Goal: Task Accomplishment & Management: Manage account settings

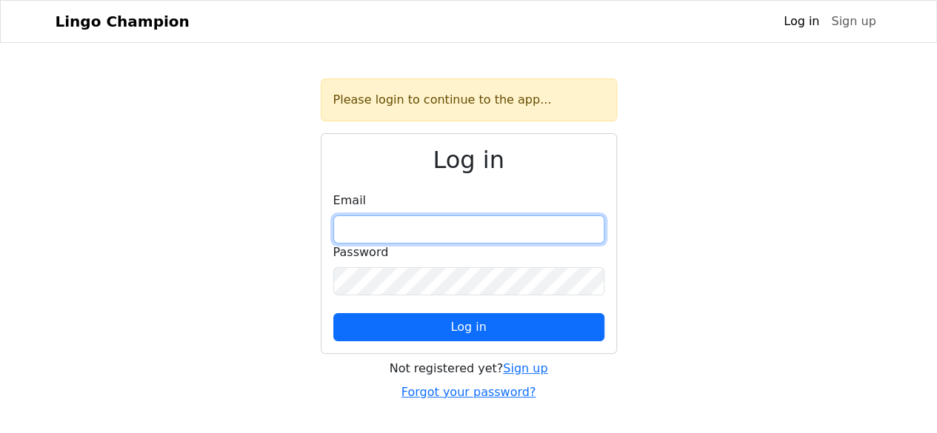
click at [388, 229] on input "email" at bounding box center [468, 230] width 271 height 28
type input "**********"
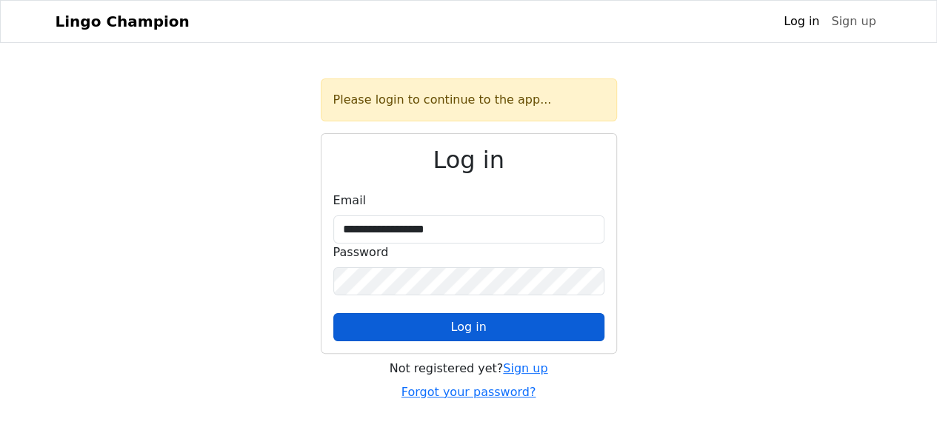
click at [459, 321] on span "Log in" at bounding box center [468, 327] width 36 height 14
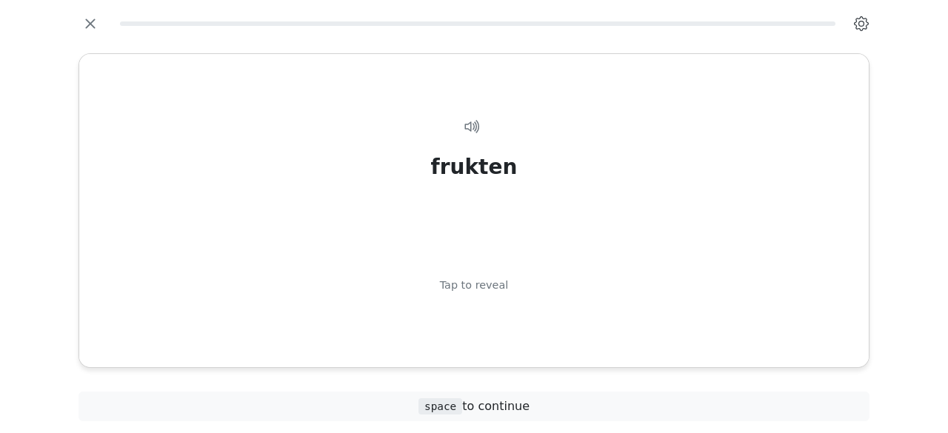
click at [510, 19] on icon "button" at bounding box center [861, 23] width 15 height 15
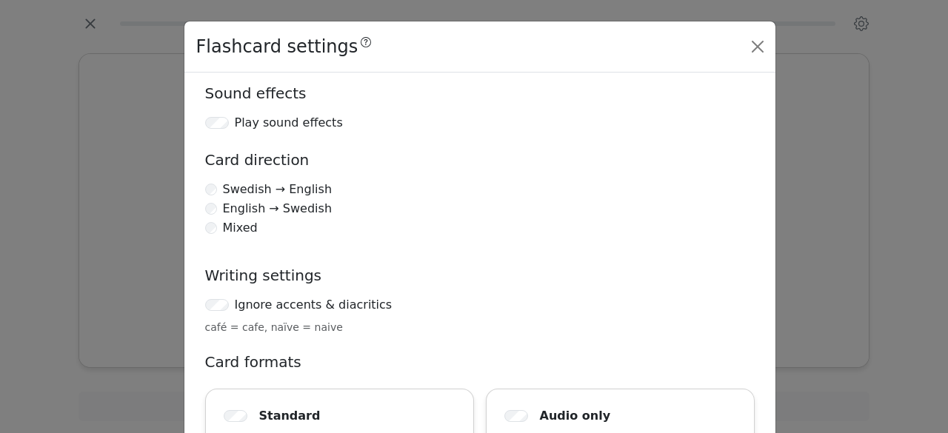
click at [510, 61] on div "Flashcard settings Sound effects Play sound effects Card direction Swedish → En…" at bounding box center [474, 216] width 948 height 433
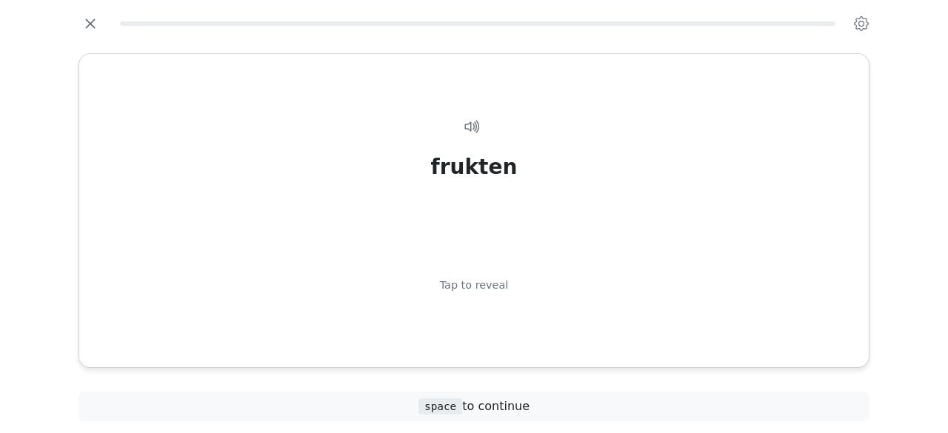
click at [510, 281] on div "frukten Tap to reveal frukten the fruit space to continue" at bounding box center [474, 216] width 948 height 433
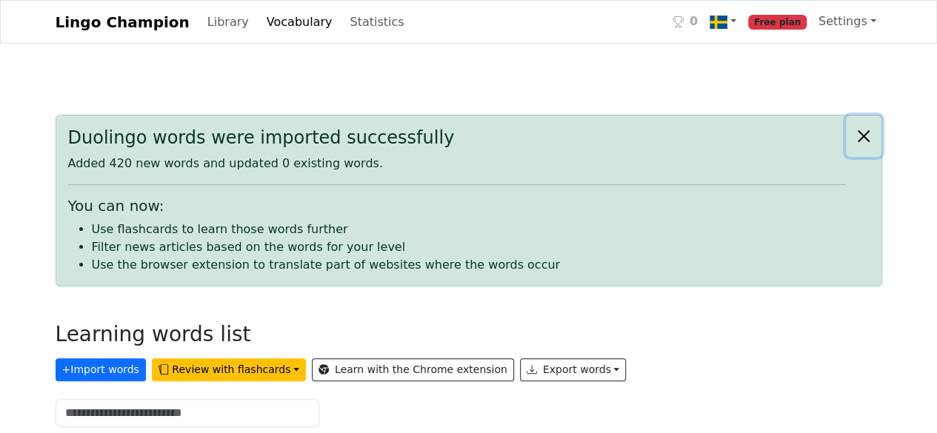
click at [861, 136] on button "Close alert" at bounding box center [864, 136] width 36 height 41
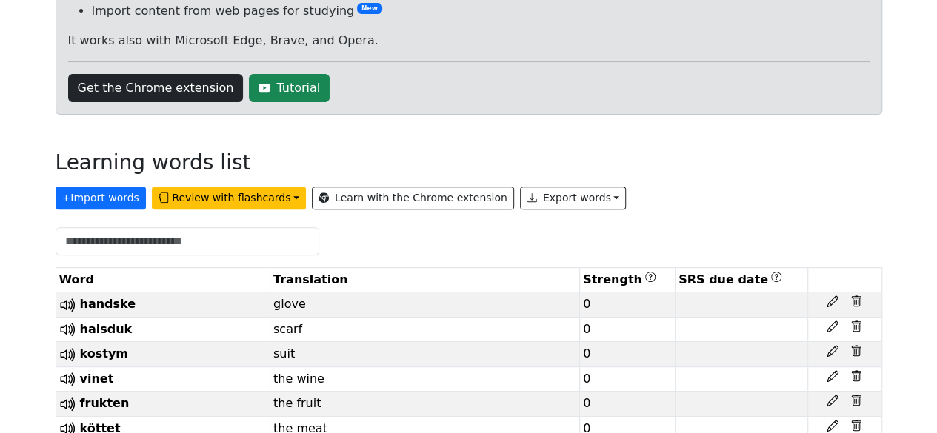
scroll to position [207, 0]
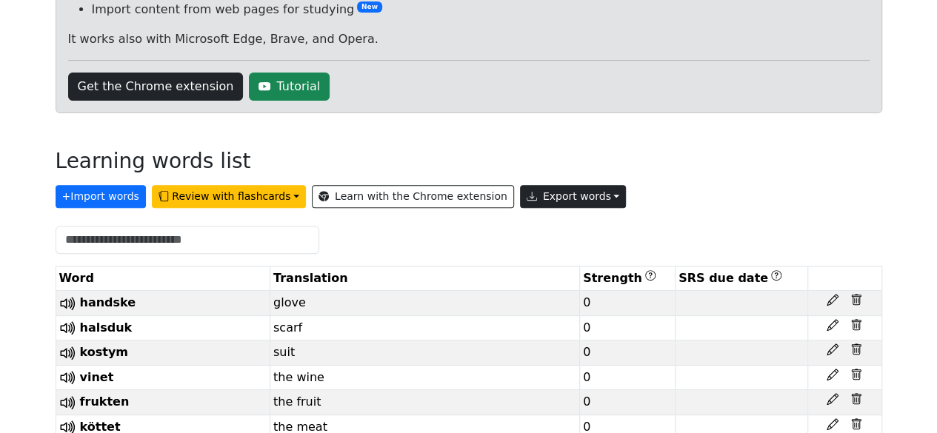
click at [555, 192] on button "Export words" at bounding box center [573, 196] width 107 height 23
click at [630, 158] on div "Learning words list" at bounding box center [469, 164] width 827 height 31
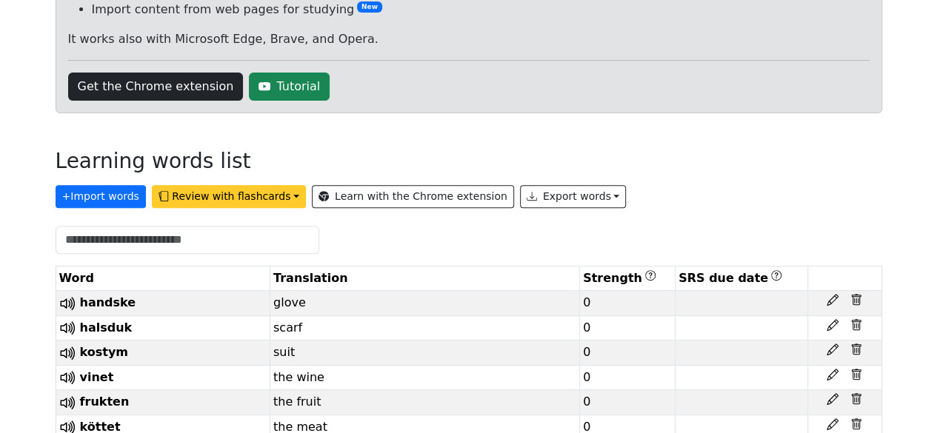
click at [268, 196] on button "Review with flashcards" at bounding box center [229, 196] width 154 height 23
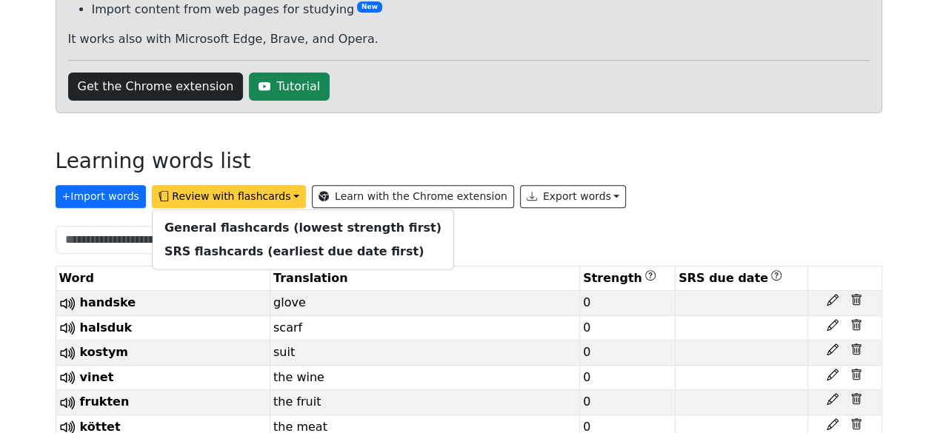
click at [216, 156] on h3 "Learning words list" at bounding box center [154, 161] width 196 height 25
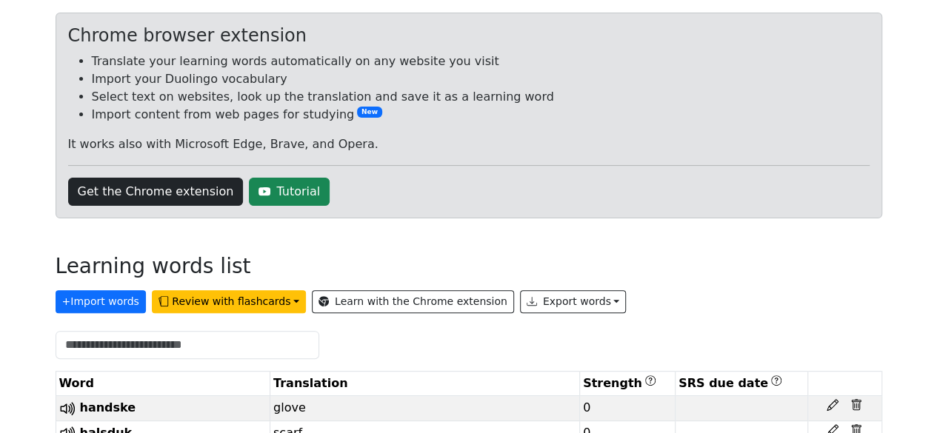
scroll to position [0, 0]
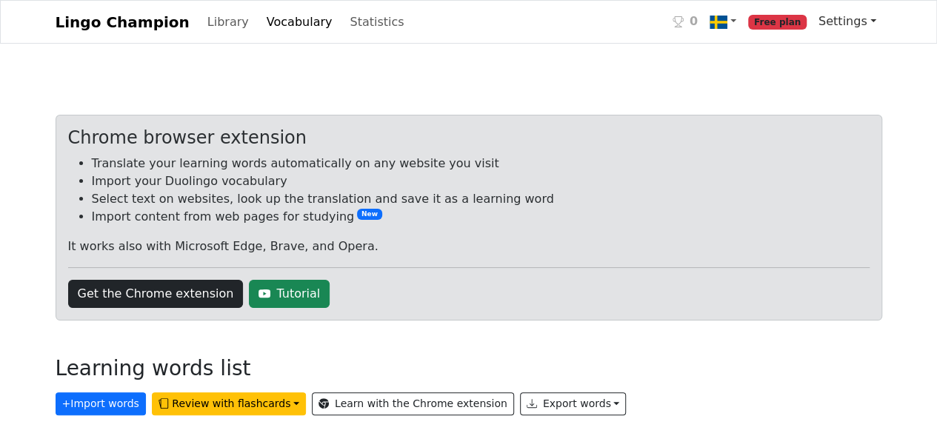
click at [855, 13] on link "Settings" at bounding box center [847, 22] width 70 height 30
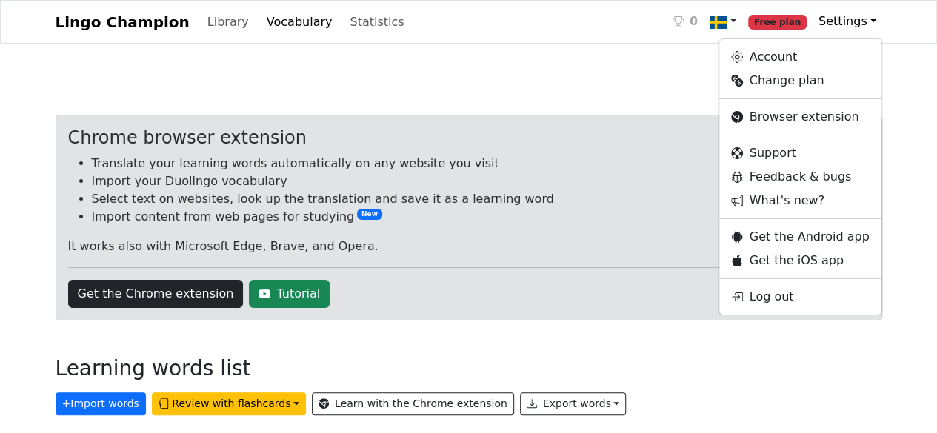
click at [742, 16] on link at bounding box center [723, 22] width 39 height 30
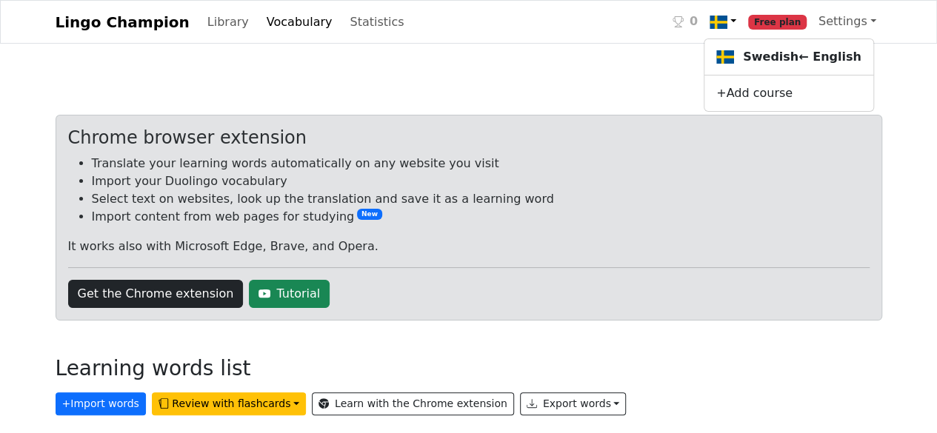
click at [215, 24] on link "Library" at bounding box center [227, 22] width 53 height 30
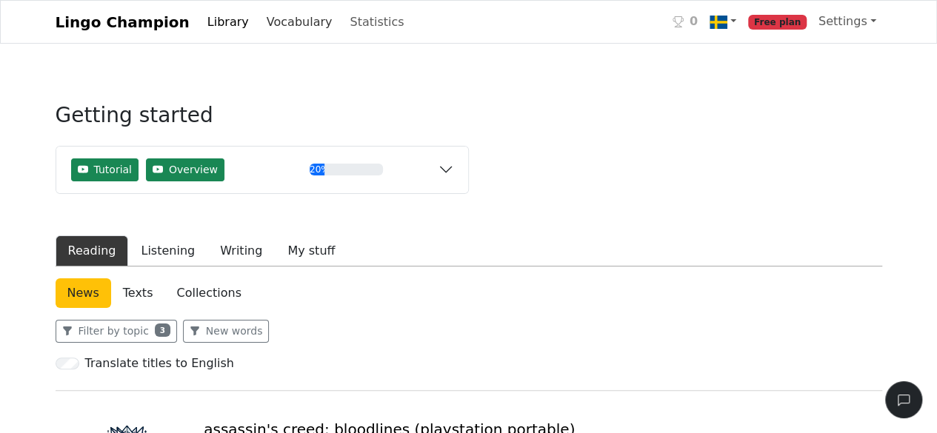
click at [278, 23] on link "Vocabulary" at bounding box center [300, 22] width 78 height 30
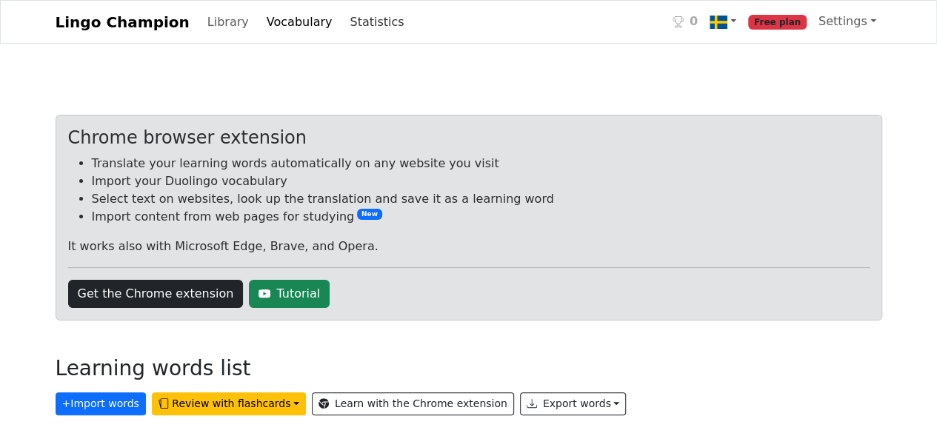
click at [344, 19] on link "Statistics" at bounding box center [377, 22] width 66 height 30
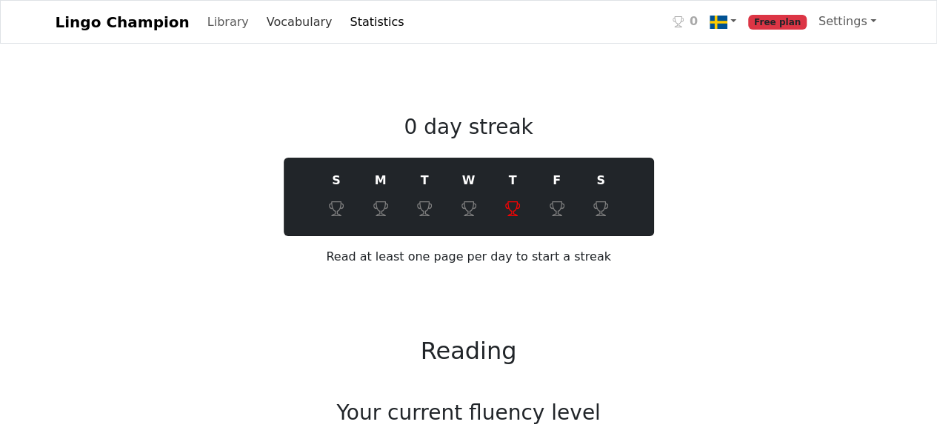
click at [261, 23] on link "Vocabulary" at bounding box center [300, 22] width 78 height 30
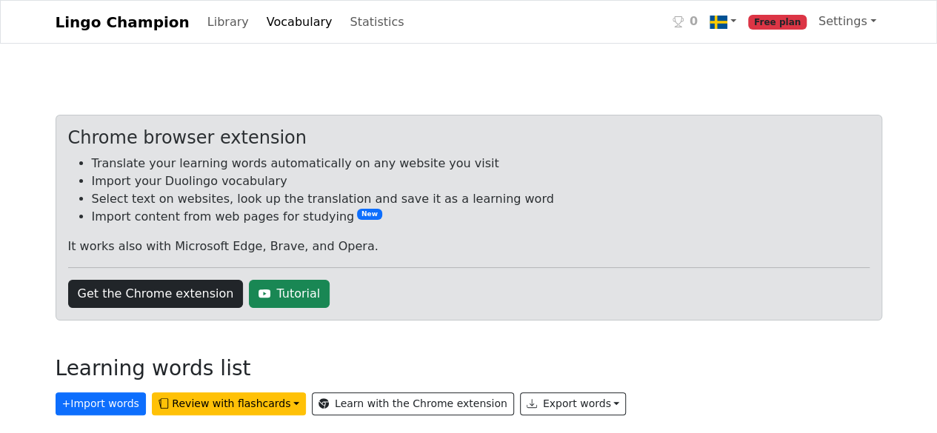
click at [151, 16] on link "Lingo Champion" at bounding box center [123, 22] width 134 height 30
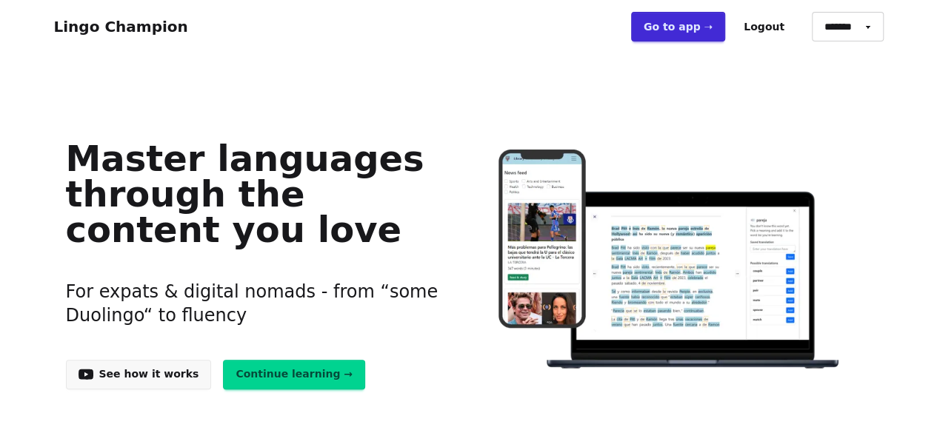
click at [290, 384] on link "Continue learning →" at bounding box center [294, 375] width 142 height 30
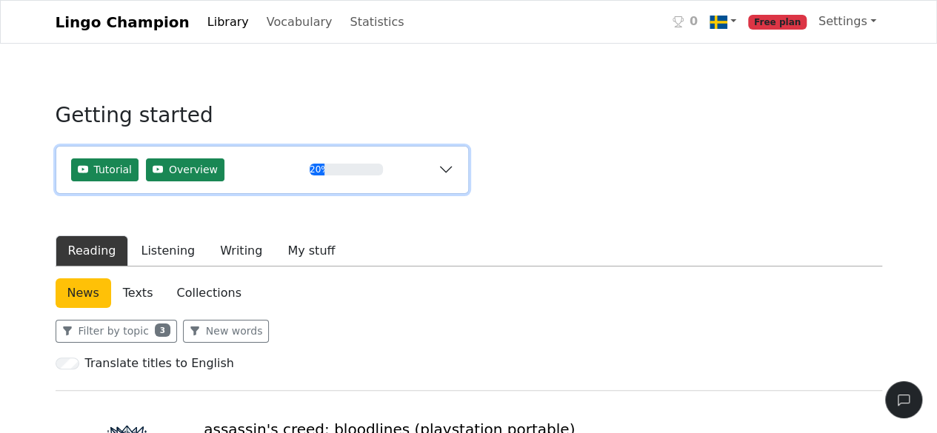
click at [448, 177] on button "Tutorial Overview 20%" at bounding box center [262, 170] width 412 height 47
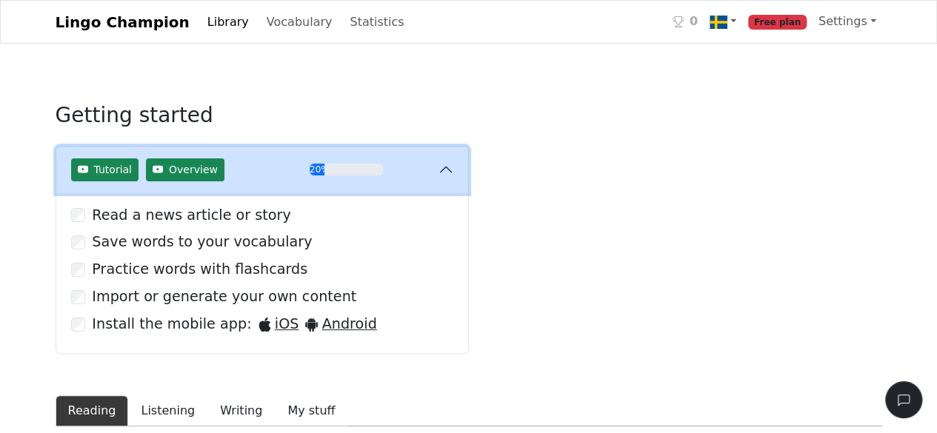
click at [448, 177] on button "Tutorial Overview 20%" at bounding box center [262, 170] width 412 height 47
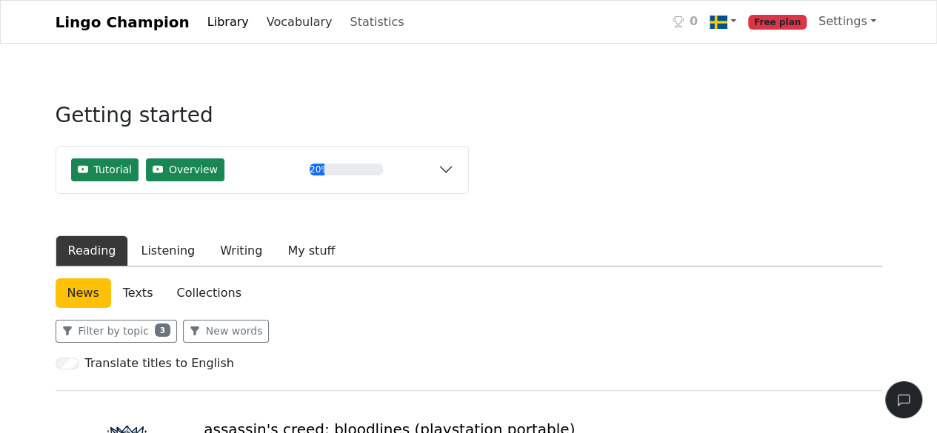
click at [278, 17] on link "Vocabulary" at bounding box center [300, 22] width 78 height 30
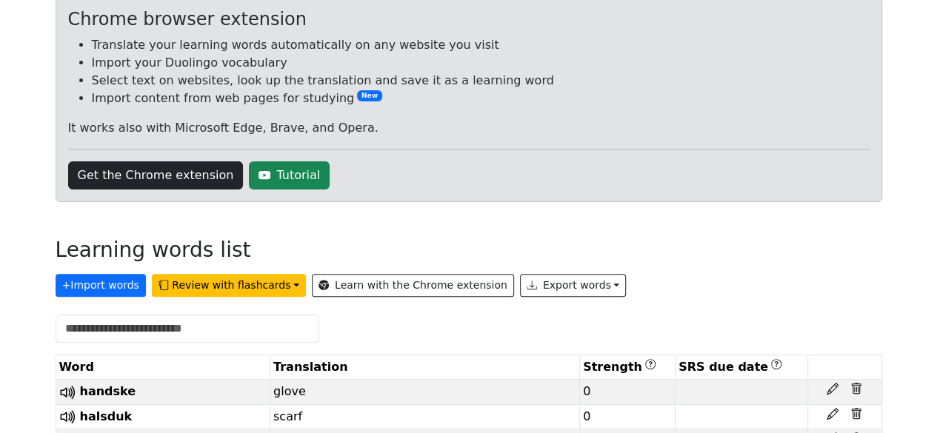
scroll to position [147, 0]
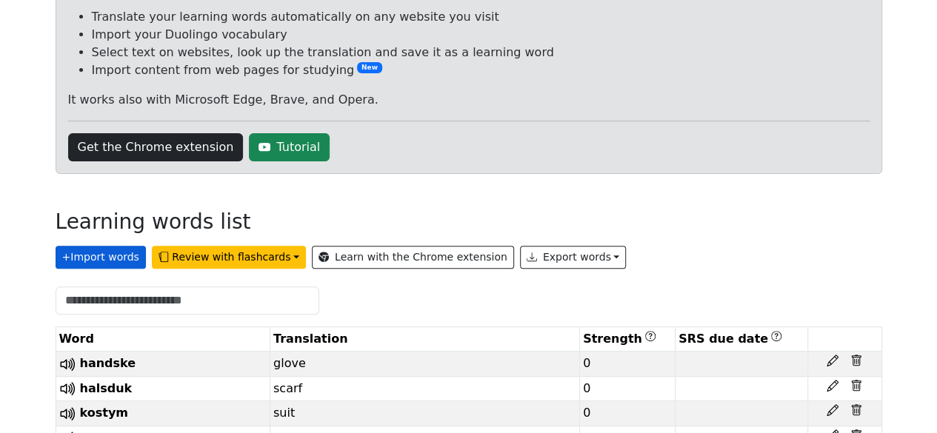
click at [110, 258] on button "+ Import words" at bounding box center [101, 257] width 90 height 23
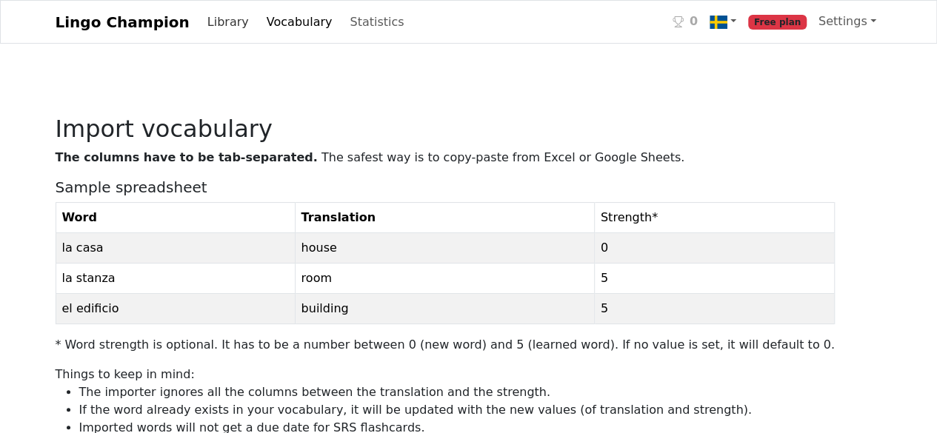
click at [201, 24] on link "Library" at bounding box center [227, 22] width 53 height 30
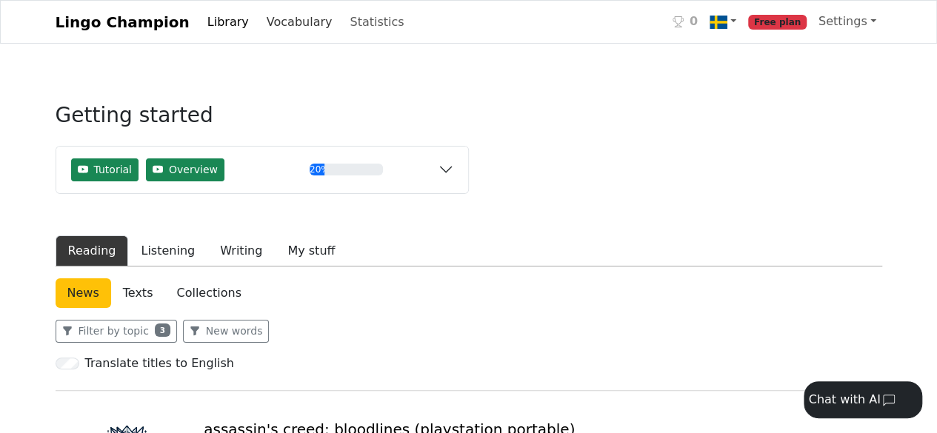
click at [276, 18] on link "Vocabulary" at bounding box center [300, 22] width 78 height 30
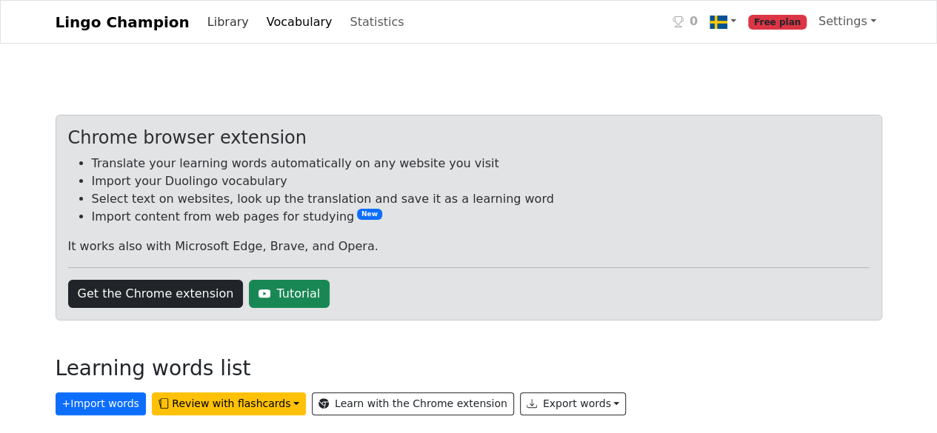
click at [218, 26] on link "Library" at bounding box center [227, 22] width 53 height 30
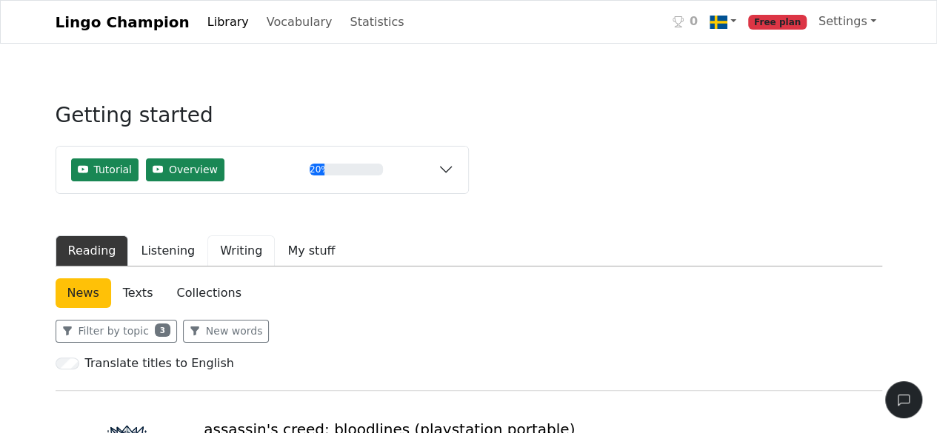
click at [238, 236] on button "Writing" at bounding box center [240, 251] width 67 height 31
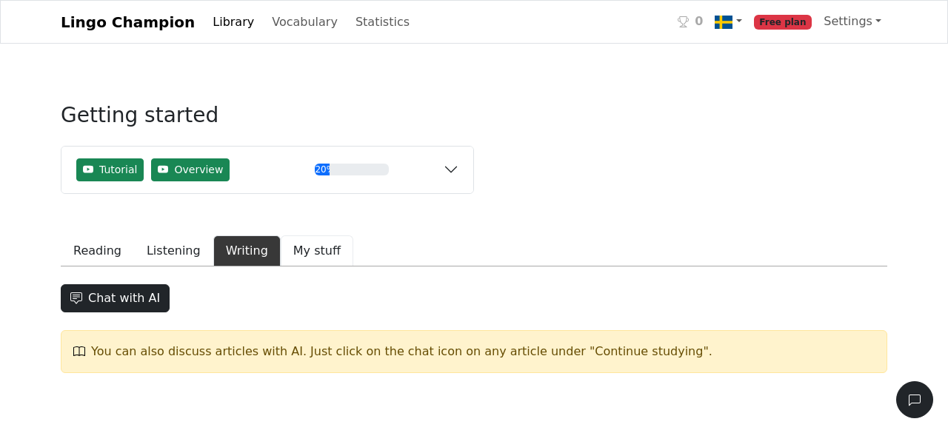
click at [284, 250] on button "My stuff" at bounding box center [317, 251] width 73 height 31
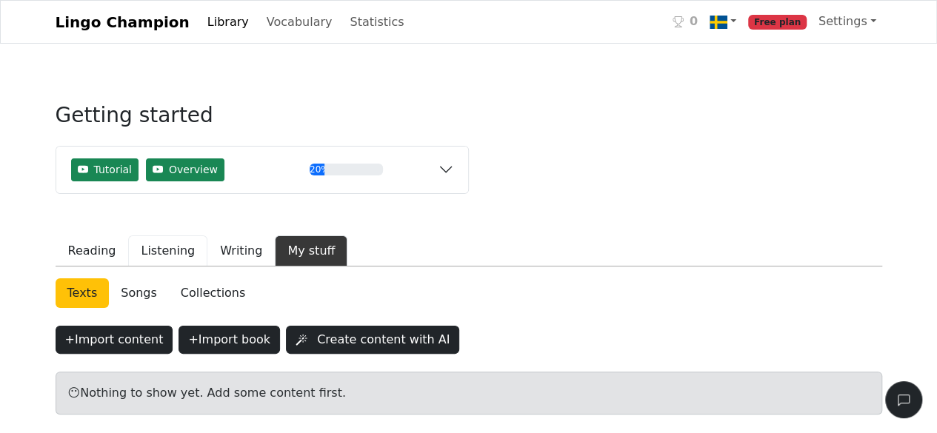
click at [156, 256] on button "Listening" at bounding box center [167, 251] width 79 height 31
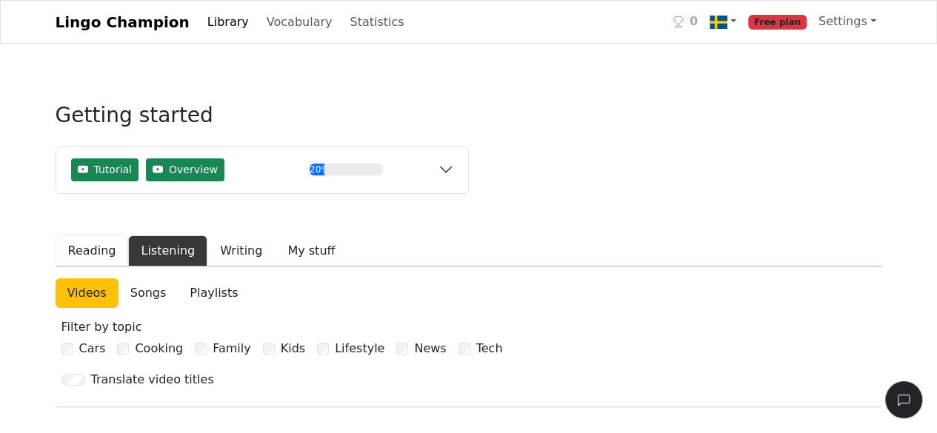
click at [104, 254] on button "Reading" at bounding box center [92, 251] width 73 height 31
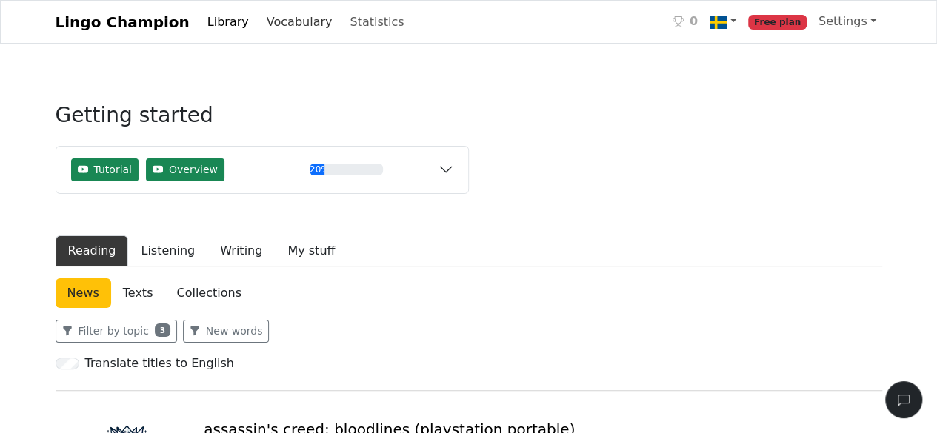
click at [287, 21] on link "Vocabulary" at bounding box center [300, 22] width 78 height 30
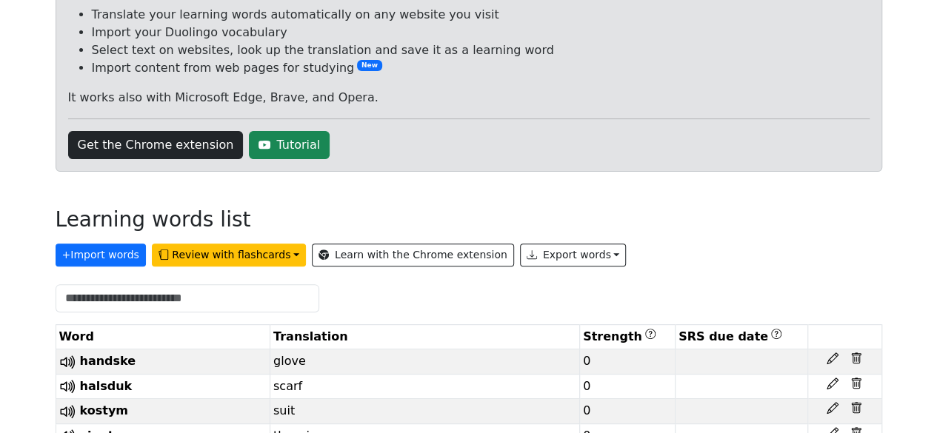
scroll to position [178, 0]
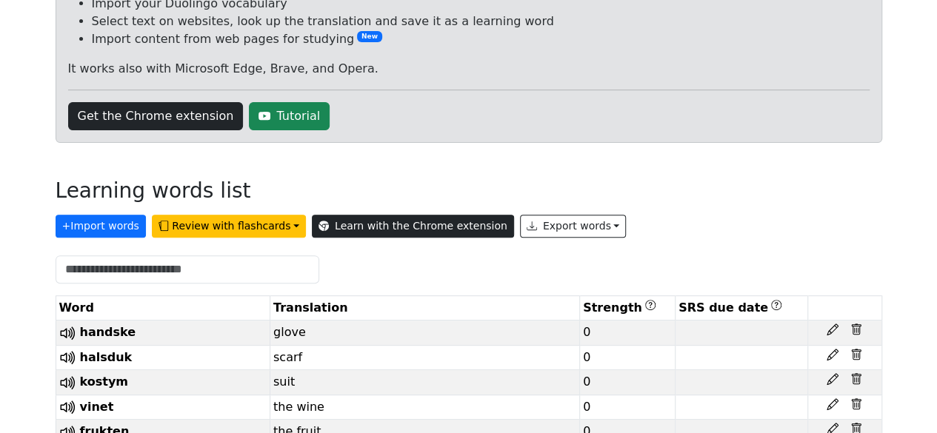
click at [404, 229] on link "Learn with the Chrome extension" at bounding box center [413, 226] width 202 height 23
click at [393, 226] on link "Learn with the Chrome extension" at bounding box center [413, 226] width 202 height 23
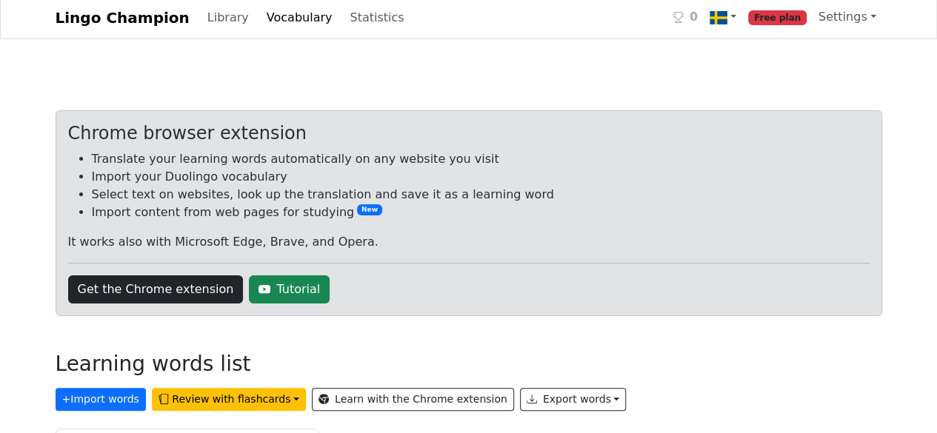
scroll to position [0, 0]
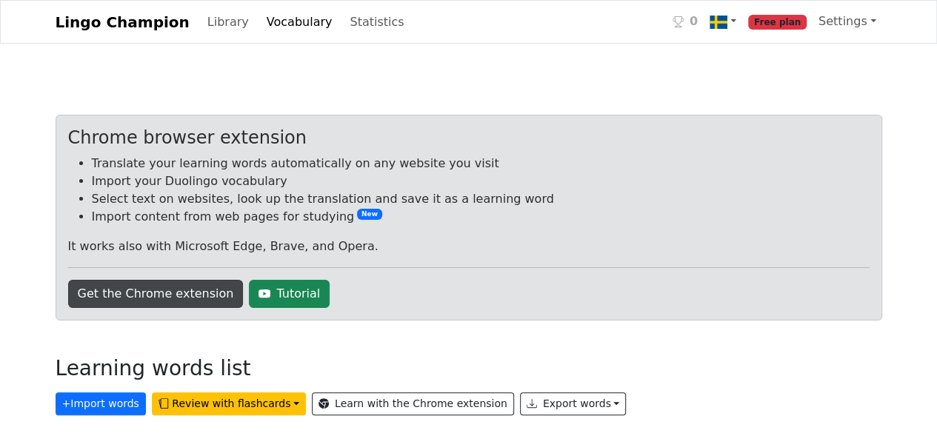
click at [184, 288] on link "Get the Chrome extension" at bounding box center [156, 294] width 176 height 28
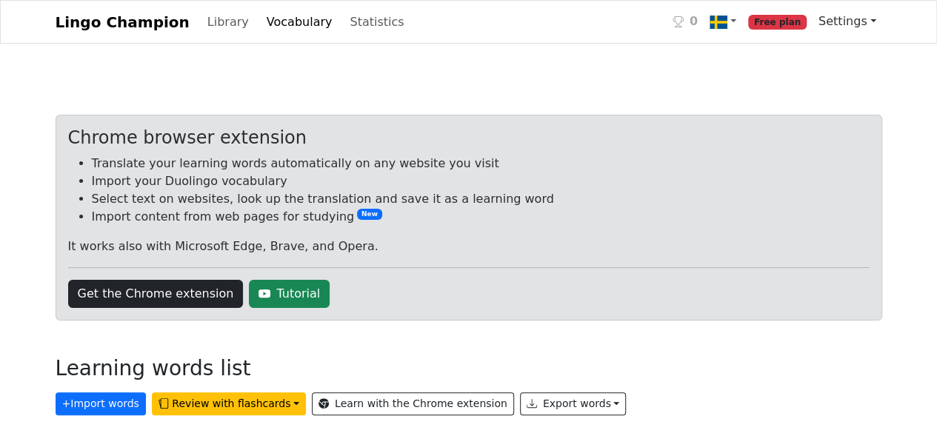
click at [861, 16] on link "Settings" at bounding box center [847, 22] width 70 height 30
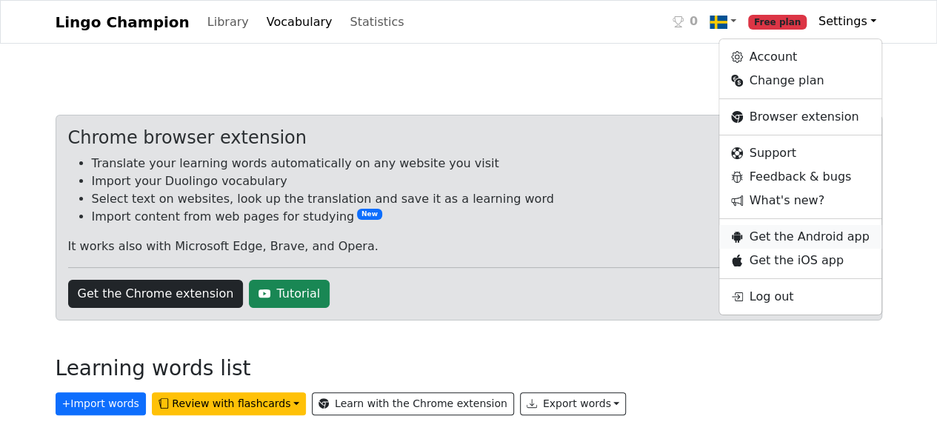
click at [807, 238] on link "Get the Android app" at bounding box center [799, 237] width 161 height 24
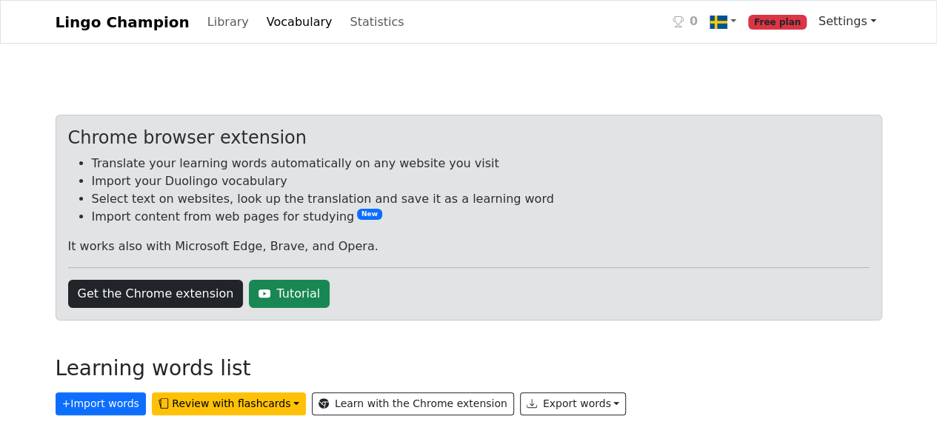
click at [864, 20] on link "Settings" at bounding box center [847, 22] width 70 height 30
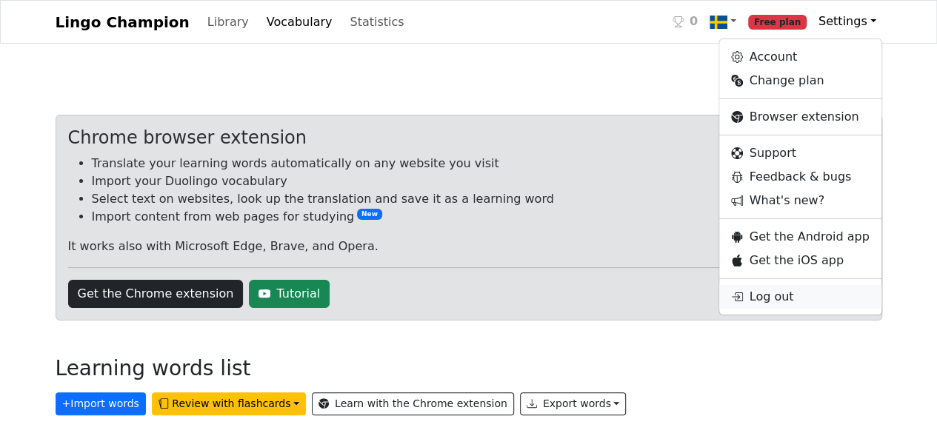
click at [810, 292] on link "Log out" at bounding box center [799, 297] width 161 height 24
